Goal: Information Seeking & Learning: Understand process/instructions

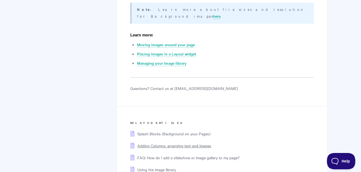
scroll to position [3827, 0]
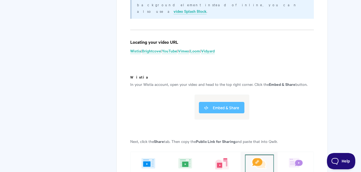
scroll to position [1153, 0]
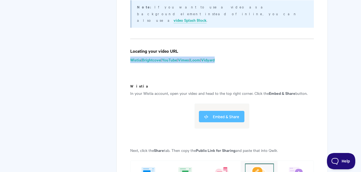
drag, startPoint x: 235, startPoint y: 41, endPoint x: 121, endPoint y: 39, distance: 113.8
drag, startPoint x: 121, startPoint y: 39, endPoint x: 168, endPoint y: 39, distance: 46.5
copy p "Wistia | Brightcove | YouTube | Vimeo | Loom | Vidyard"
